Goal: Transaction & Acquisition: Purchase product/service

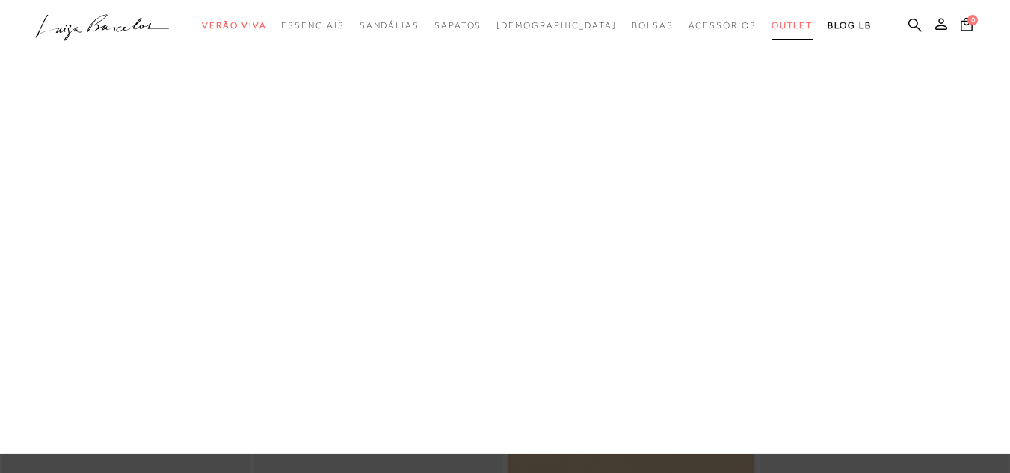
drag, startPoint x: 754, startPoint y: 25, endPoint x: 760, endPoint y: 40, distance: 16.5
click at [772, 25] on span "Outlet" at bounding box center [793, 25] width 42 height 10
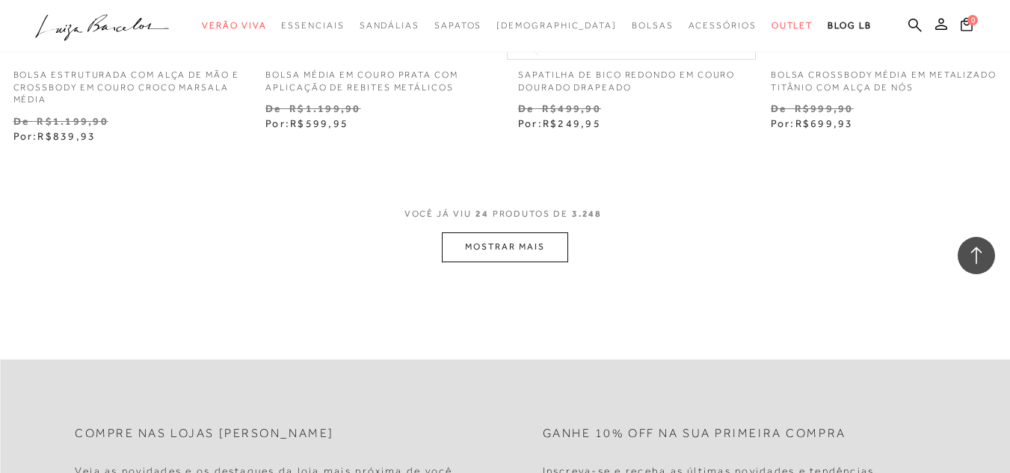
scroll to position [2916, 0]
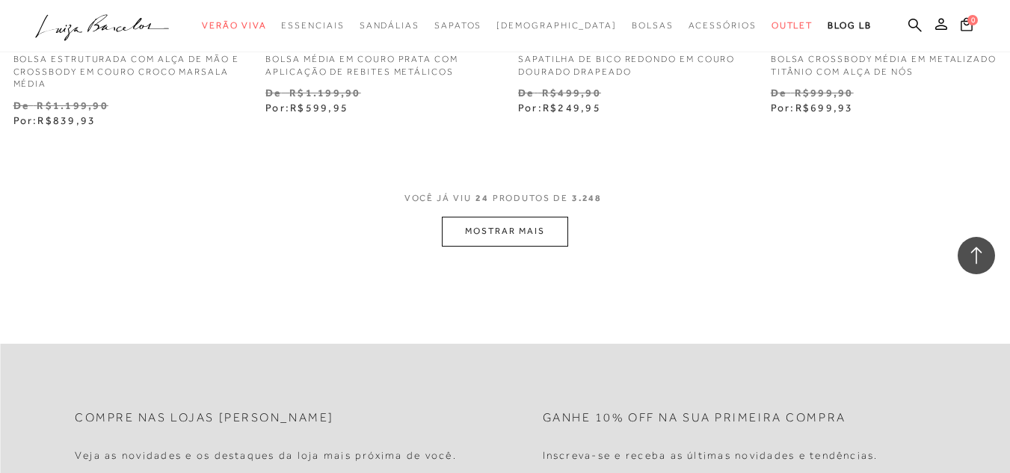
click at [556, 224] on button "MOSTRAR MAIS" at bounding box center [505, 231] width 126 height 29
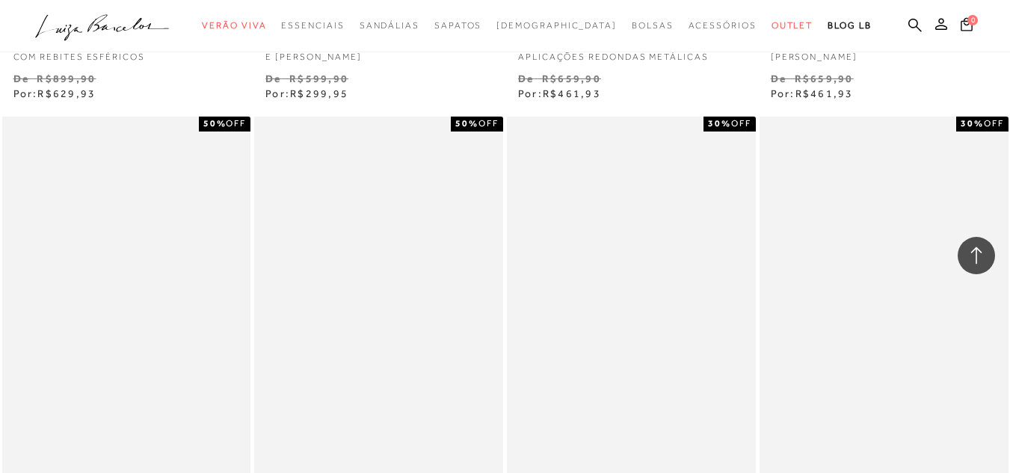
scroll to position [4411, 0]
